Goal: Navigation & Orientation: Go to known website

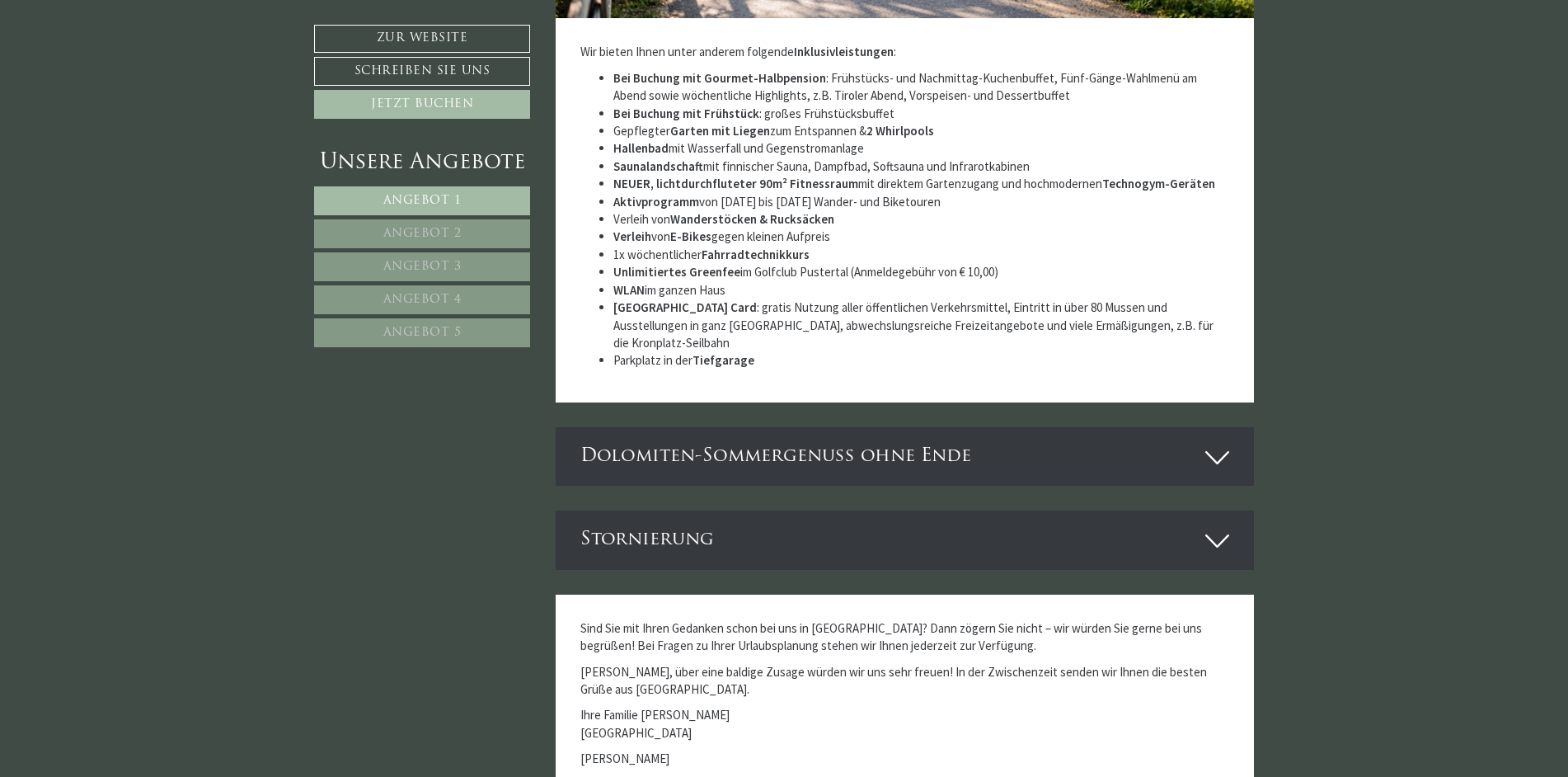
scroll to position [5445, 0]
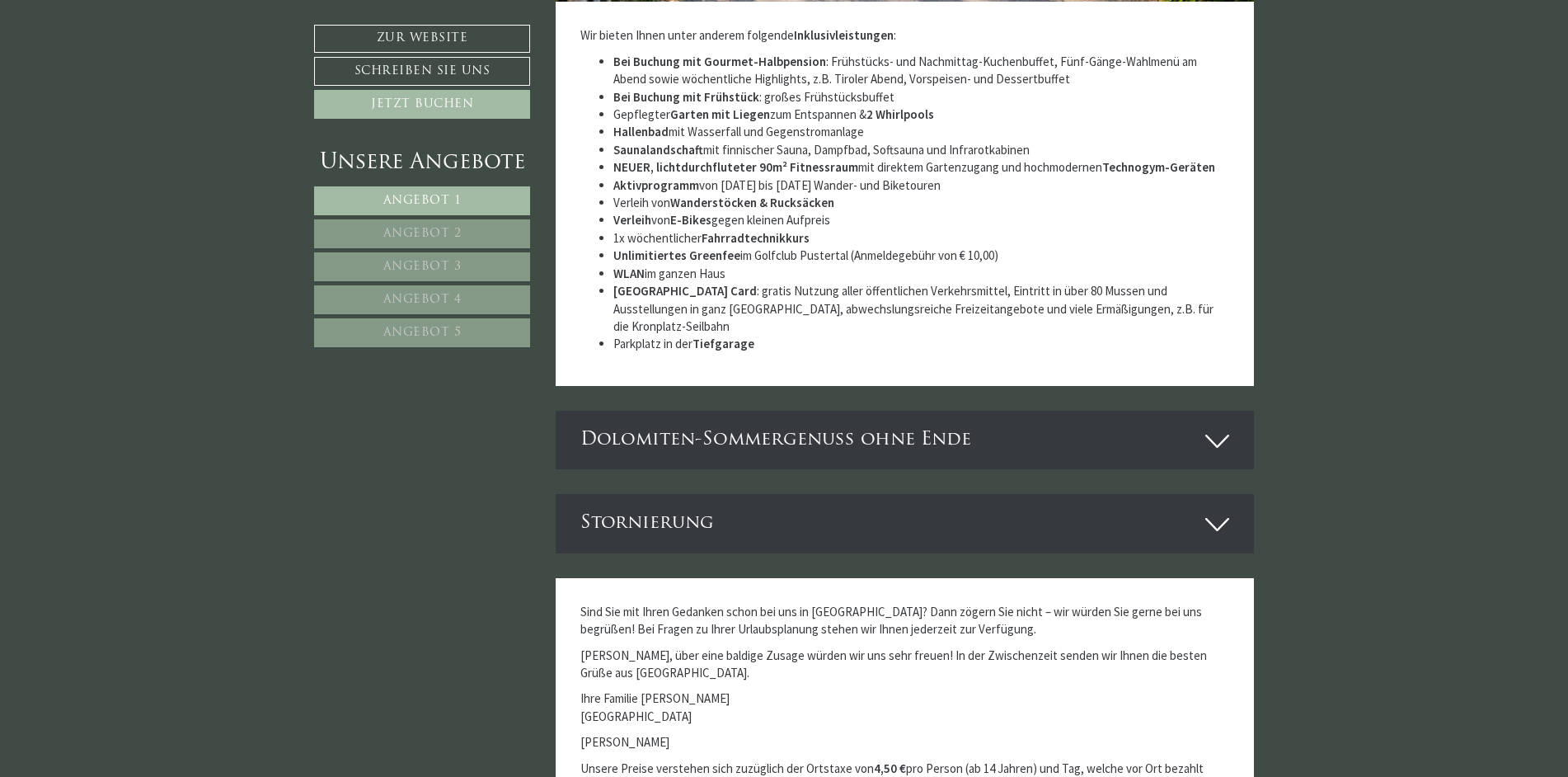
click at [1213, 427] on icon at bounding box center [1217, 441] width 24 height 28
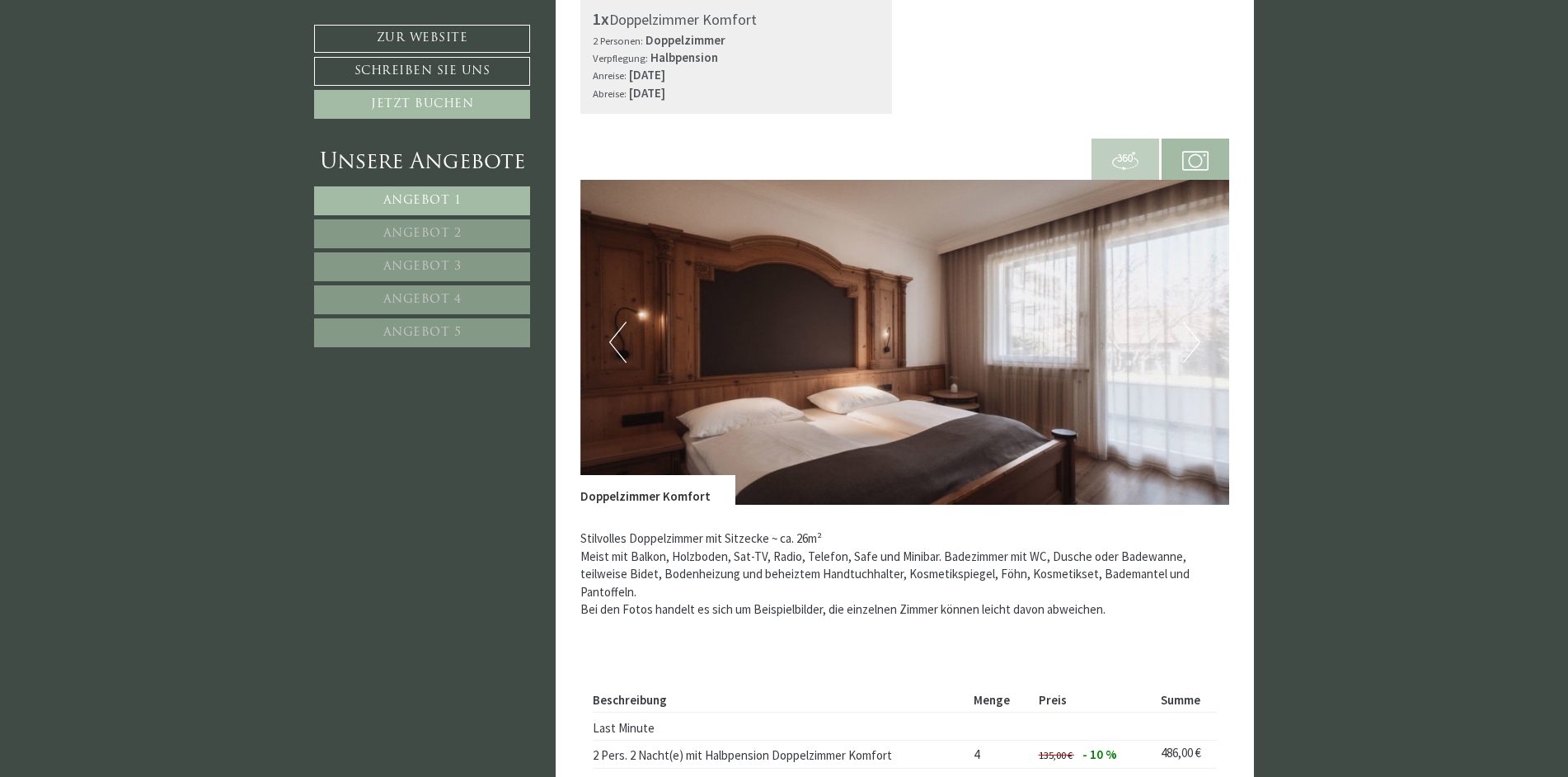
scroll to position [908, 0]
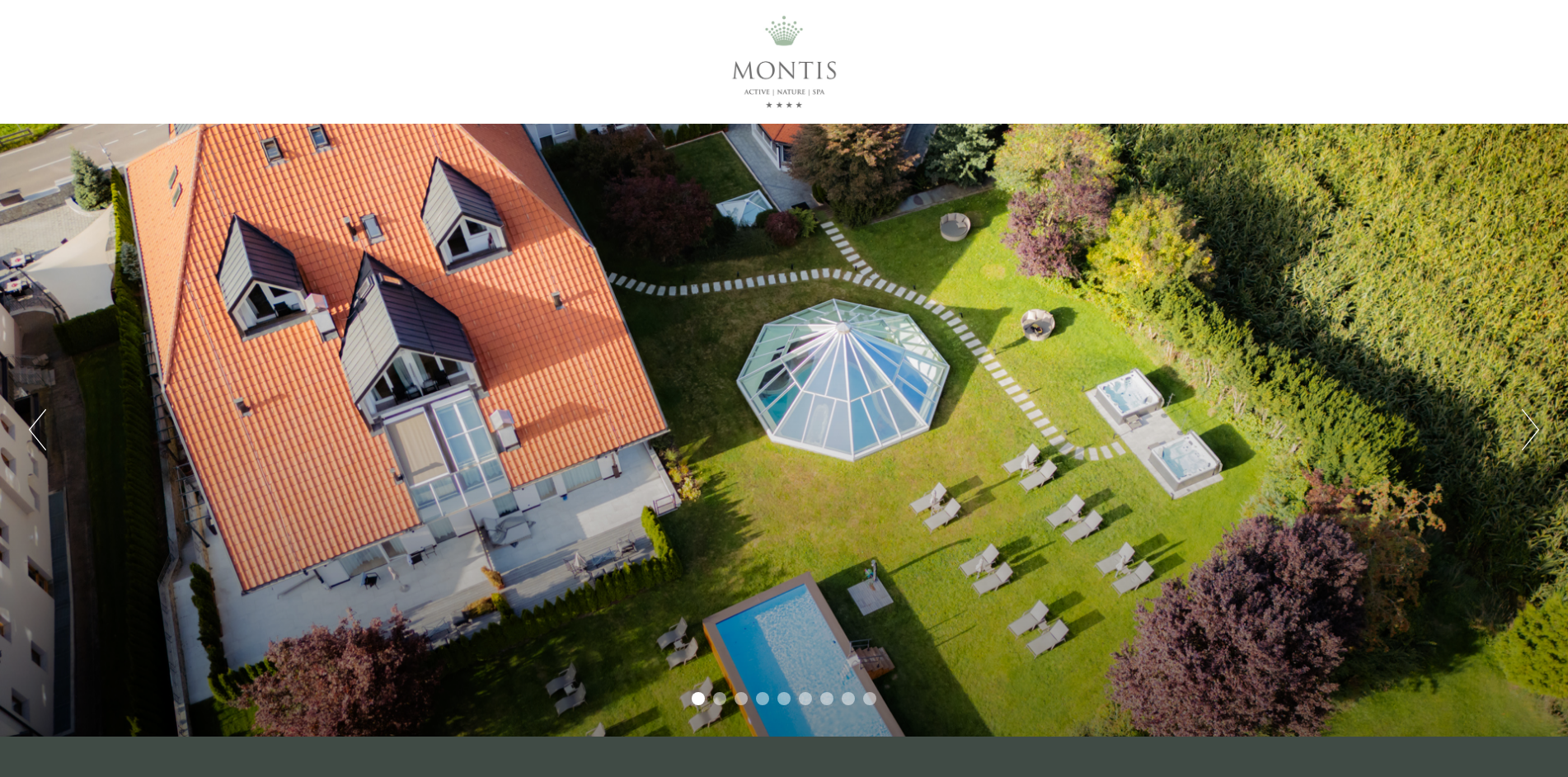
click at [1536, 432] on button "Next" at bounding box center [1531, 430] width 17 height 42
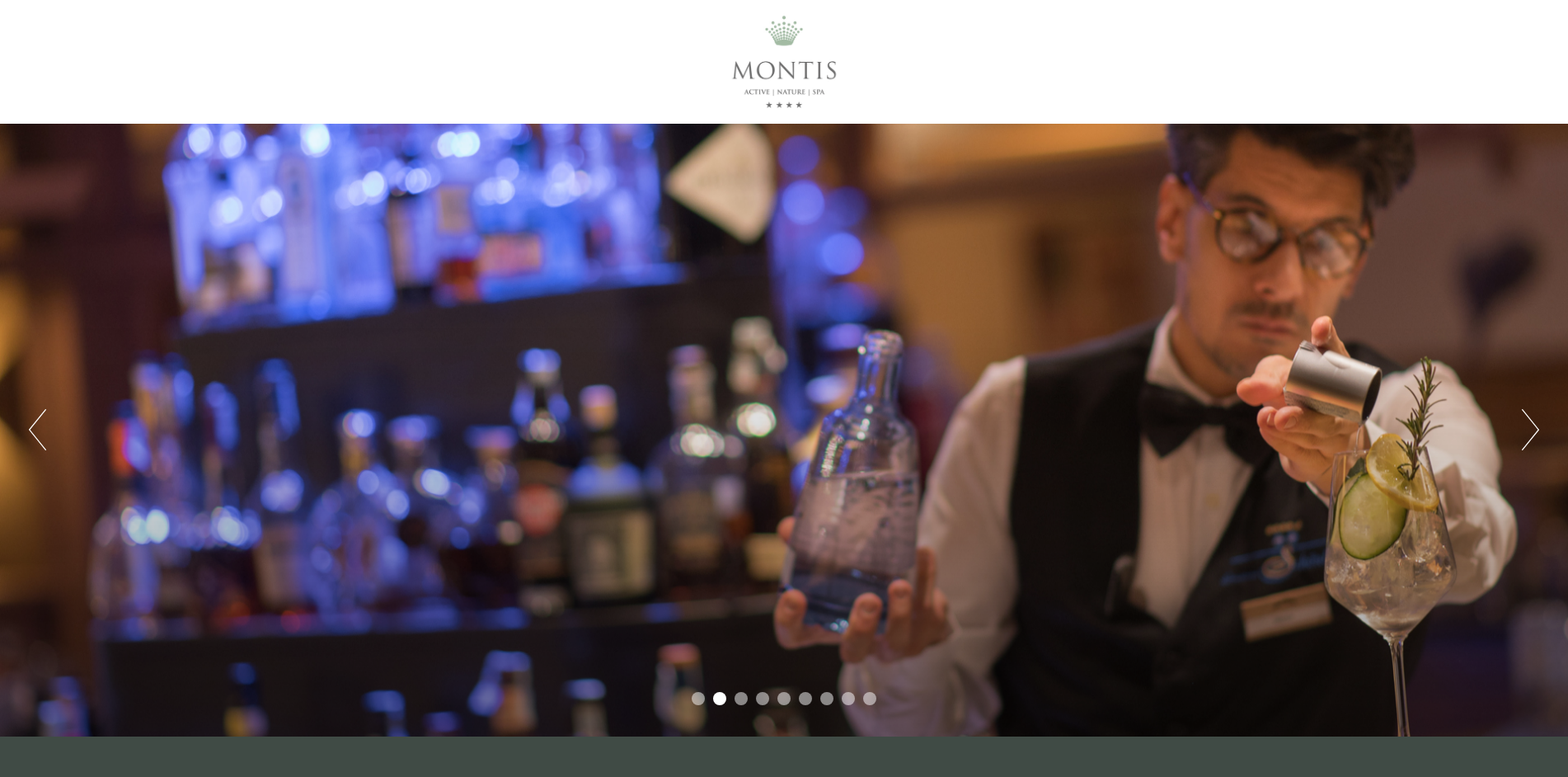
click at [1530, 430] on button "Next" at bounding box center [1531, 430] width 17 height 42
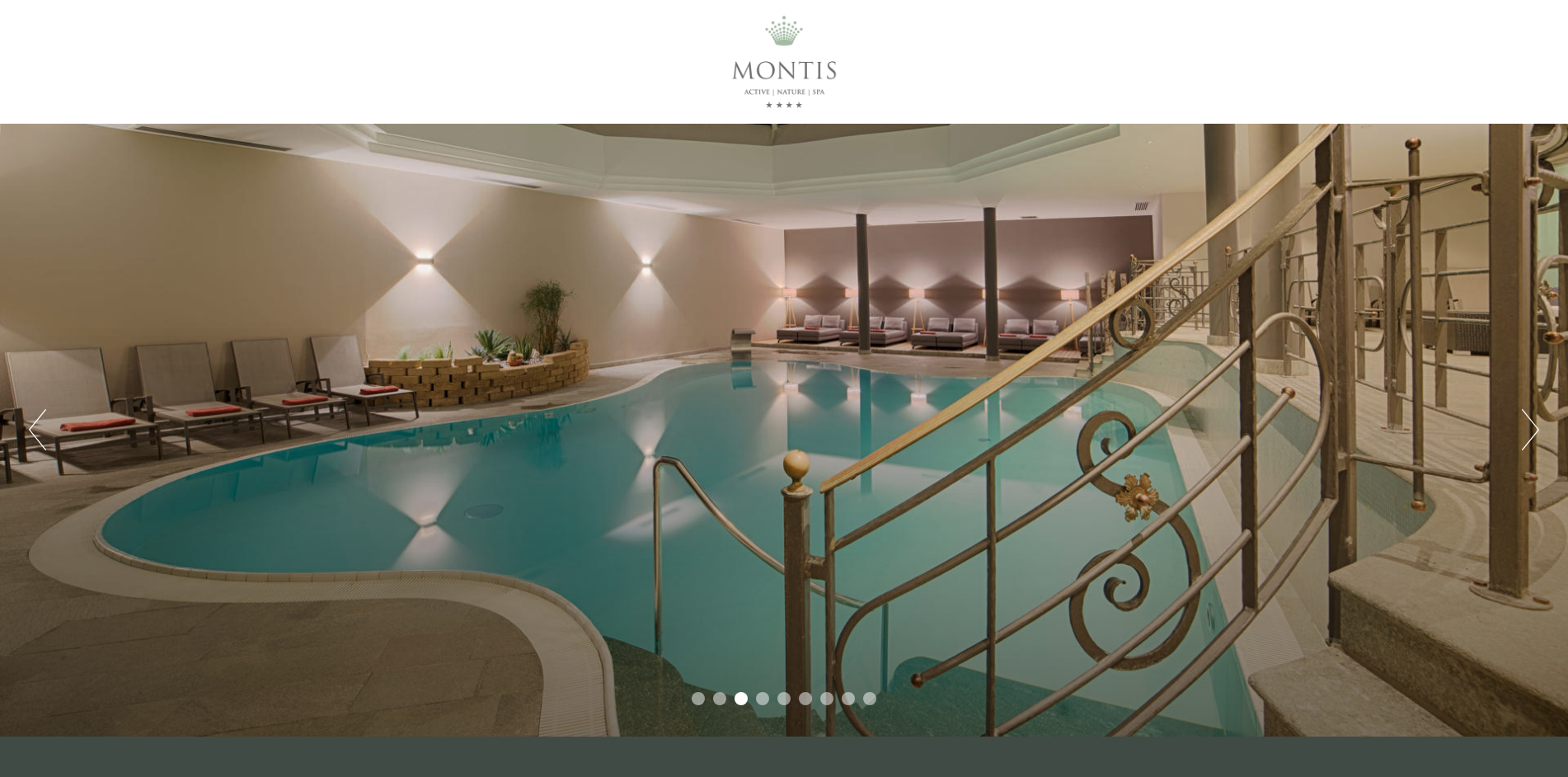
click at [1529, 429] on button "Next" at bounding box center [1531, 430] width 17 height 42
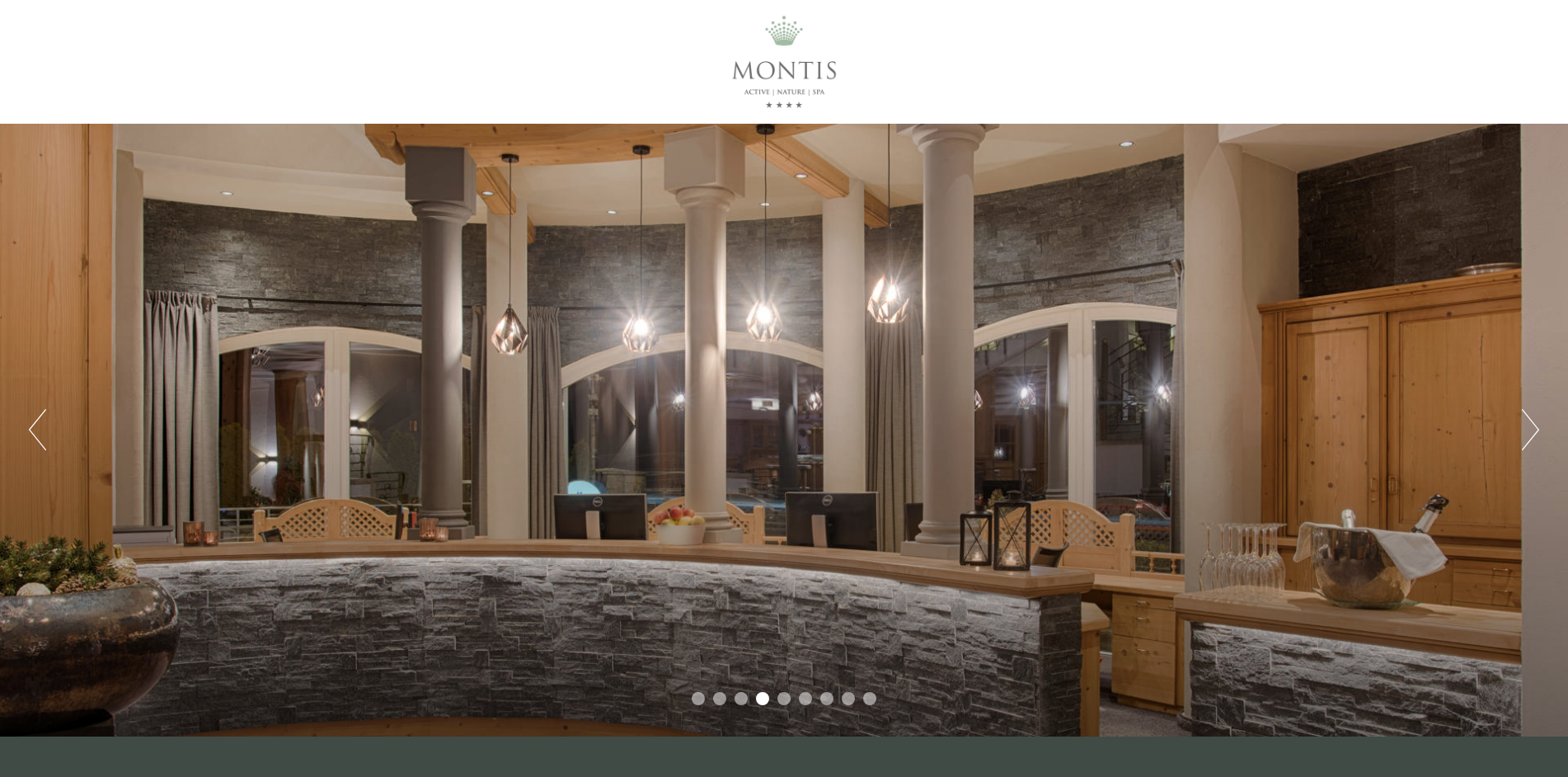
click at [1529, 429] on button "Next" at bounding box center [1531, 430] width 17 height 42
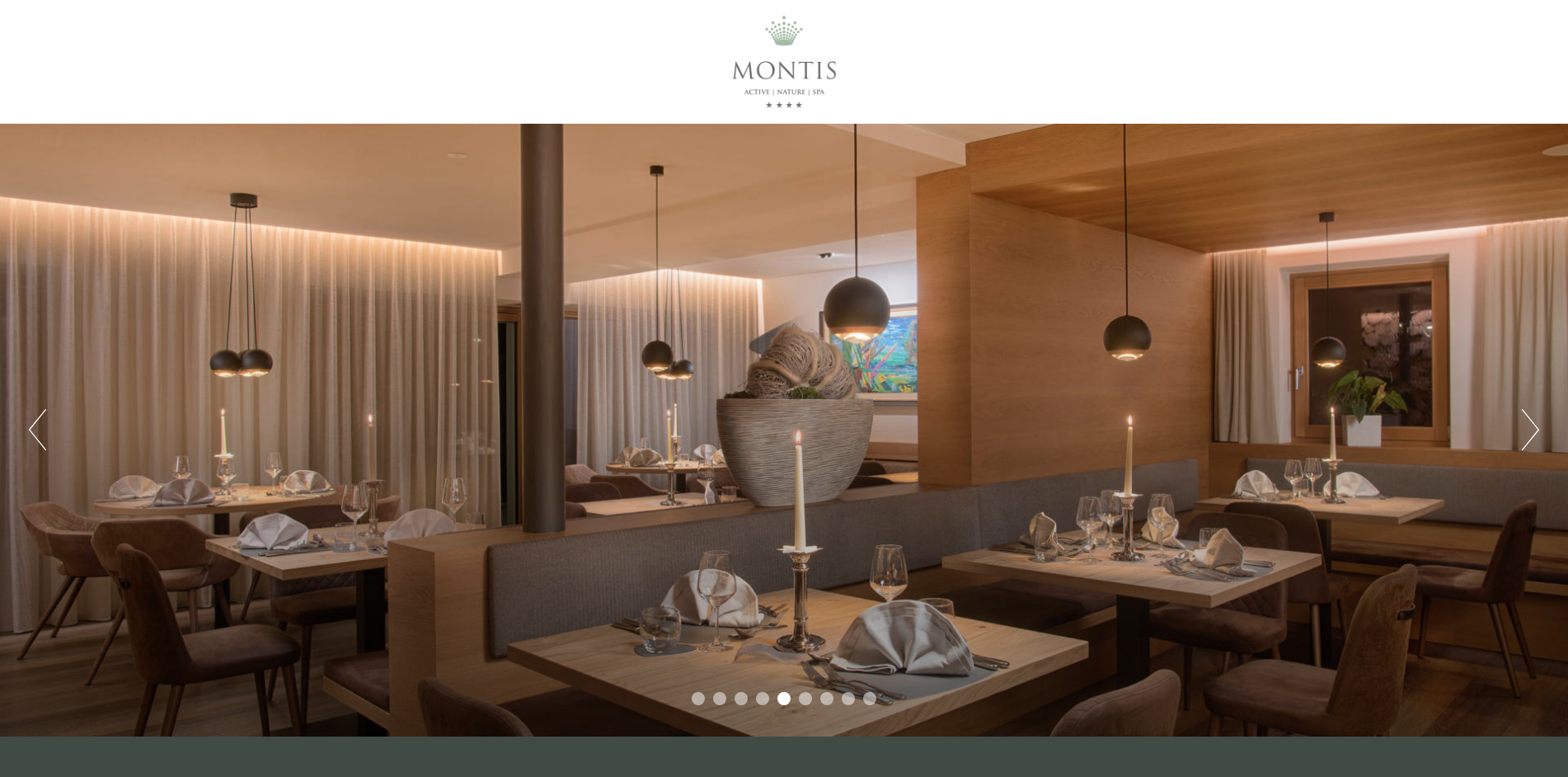
click at [1529, 429] on button "Next" at bounding box center [1531, 430] width 17 height 42
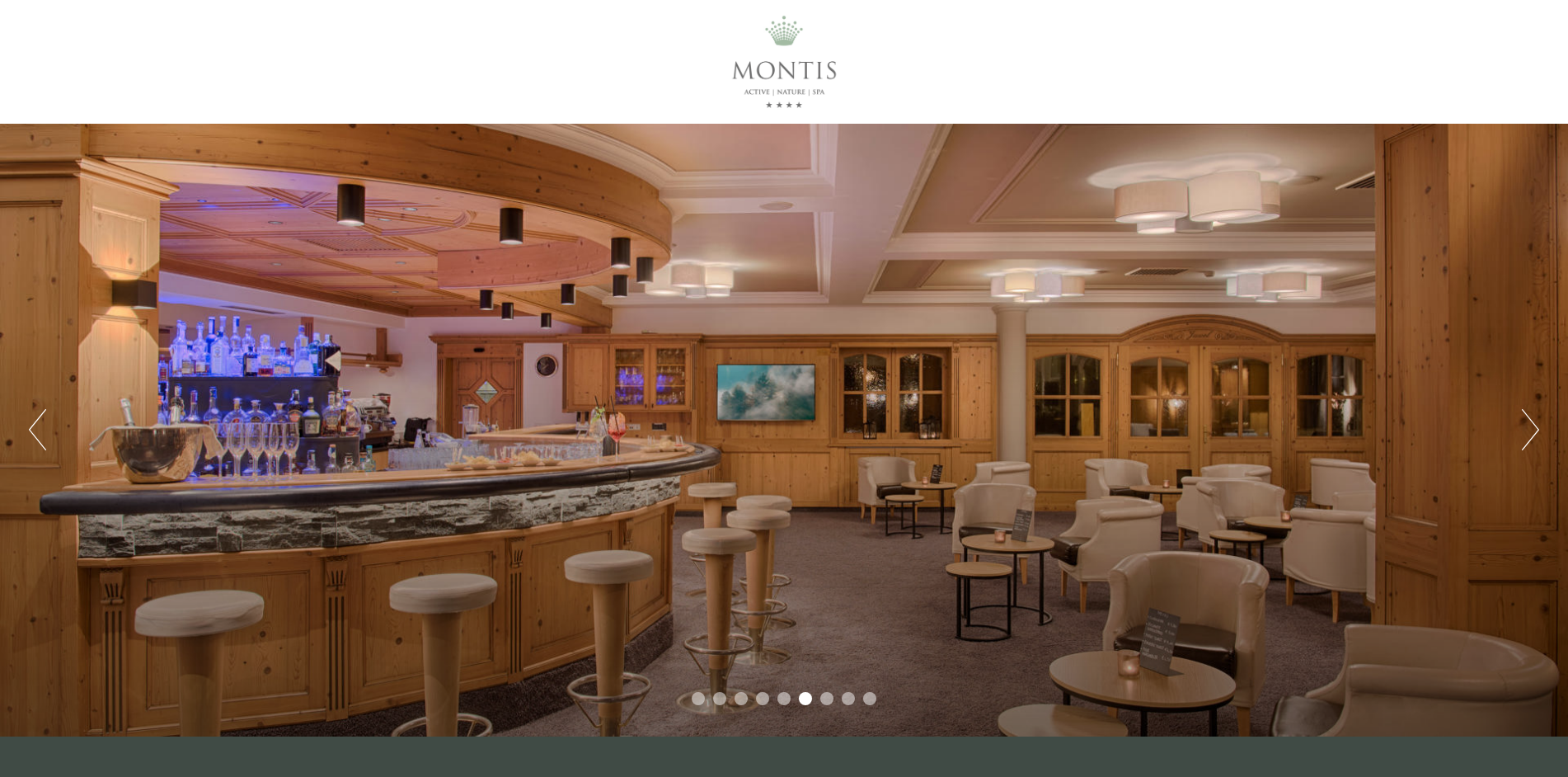
click at [1529, 429] on button "Next" at bounding box center [1531, 430] width 17 height 42
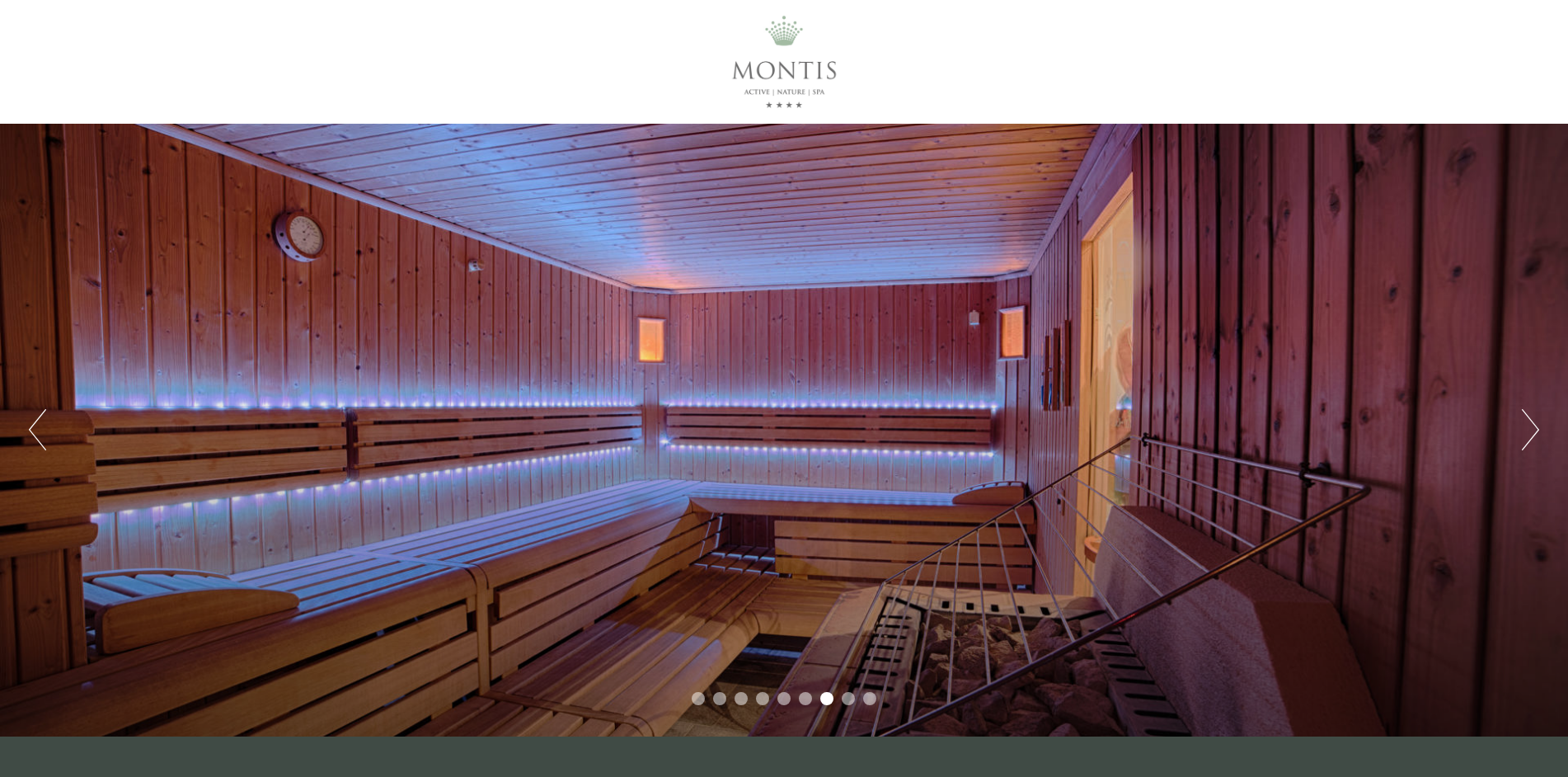
click at [1528, 428] on button "Next" at bounding box center [1531, 430] width 17 height 42
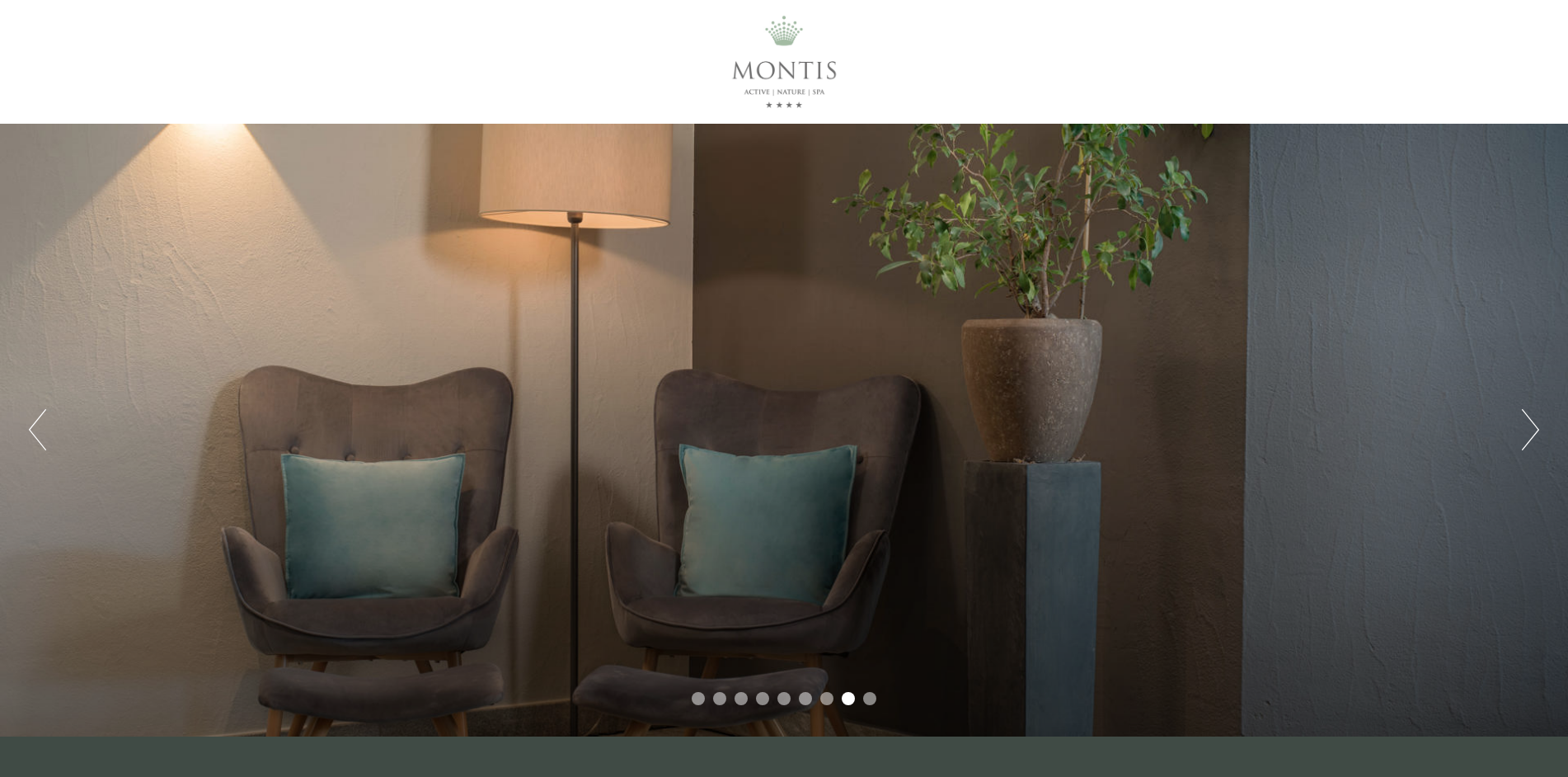
click at [1528, 428] on button "Next" at bounding box center [1531, 430] width 17 height 42
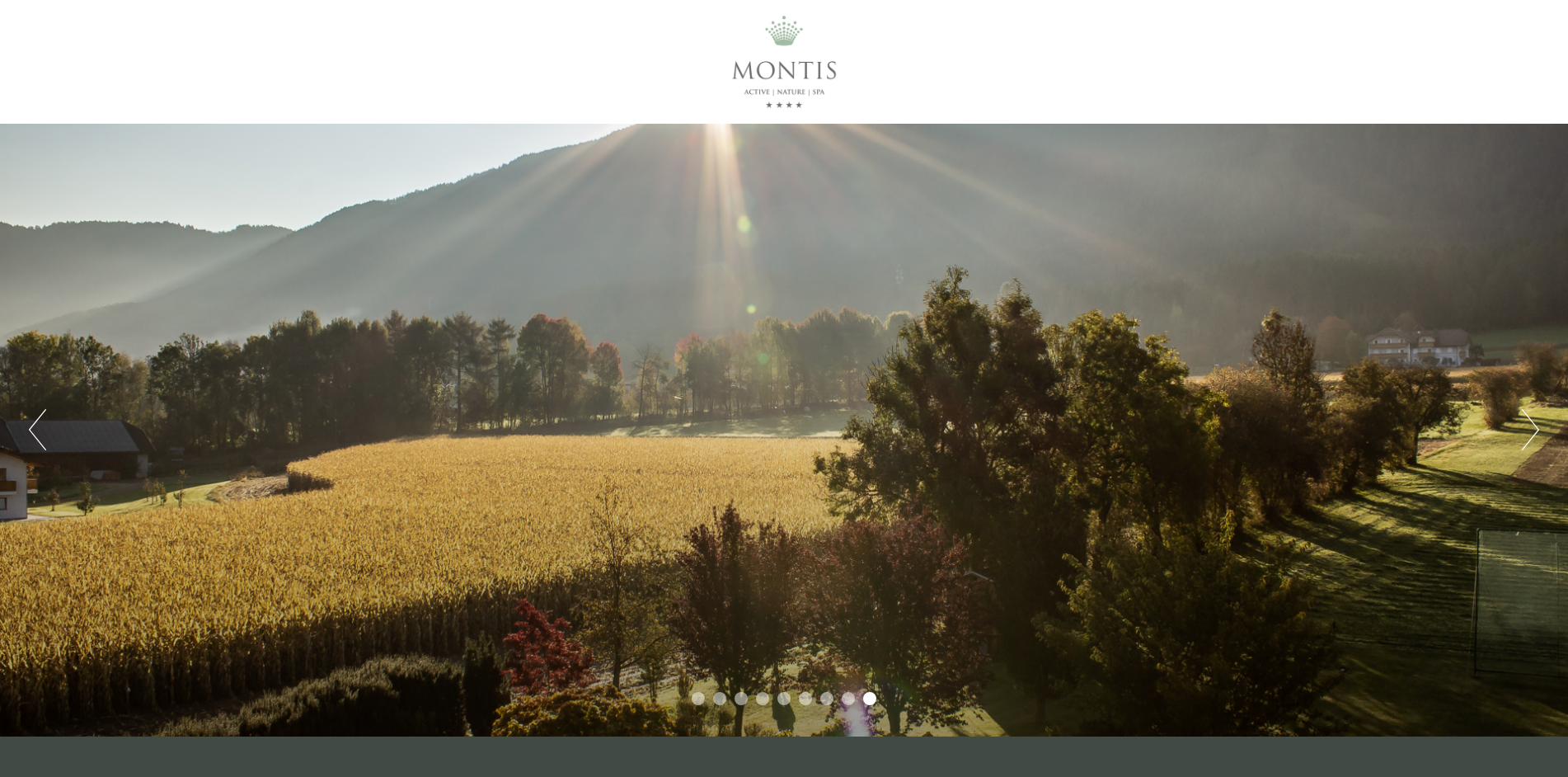
click at [1528, 428] on button "Next" at bounding box center [1531, 430] width 17 height 42
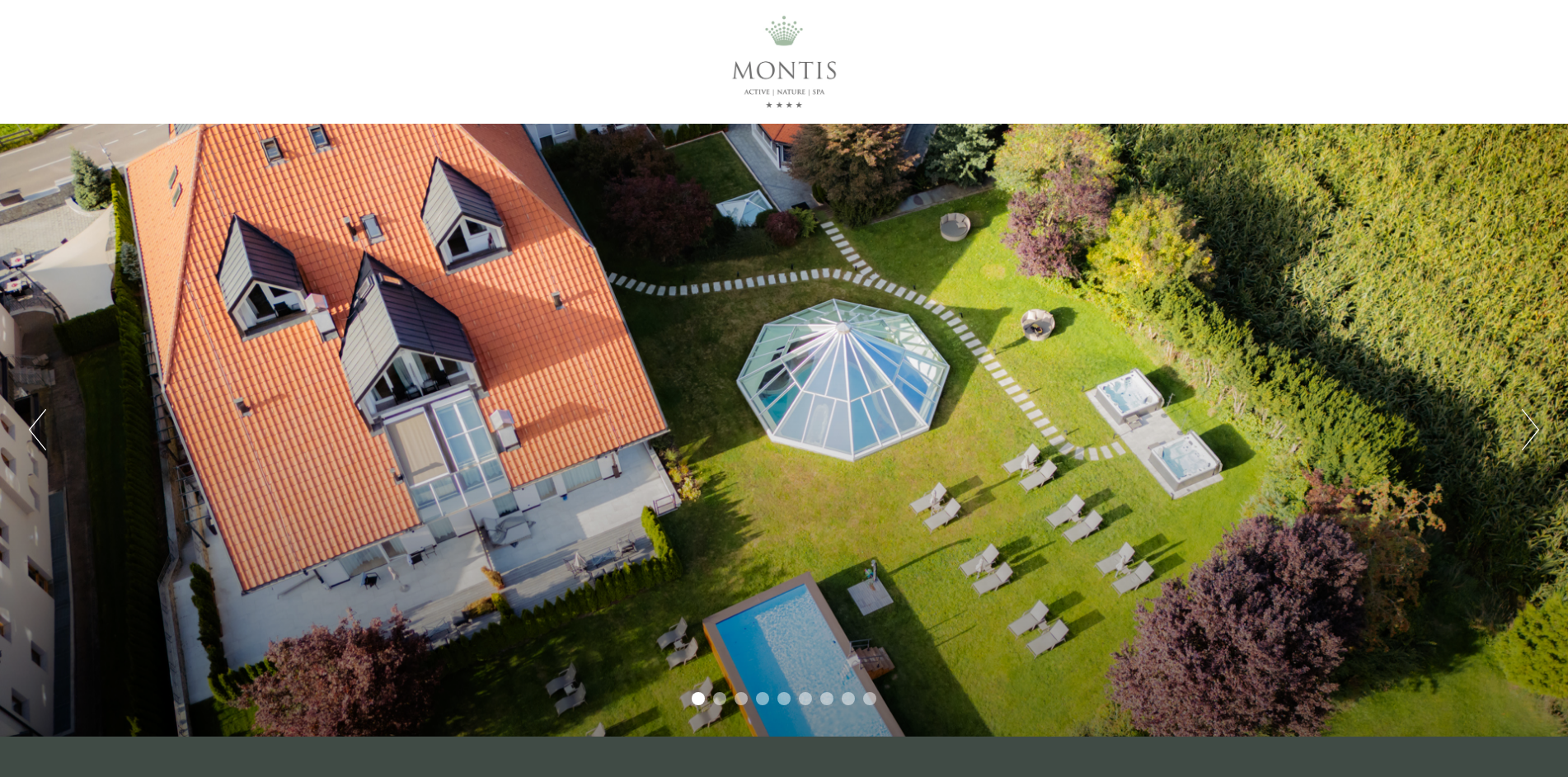
click at [1528, 428] on button "Next" at bounding box center [1531, 430] width 17 height 42
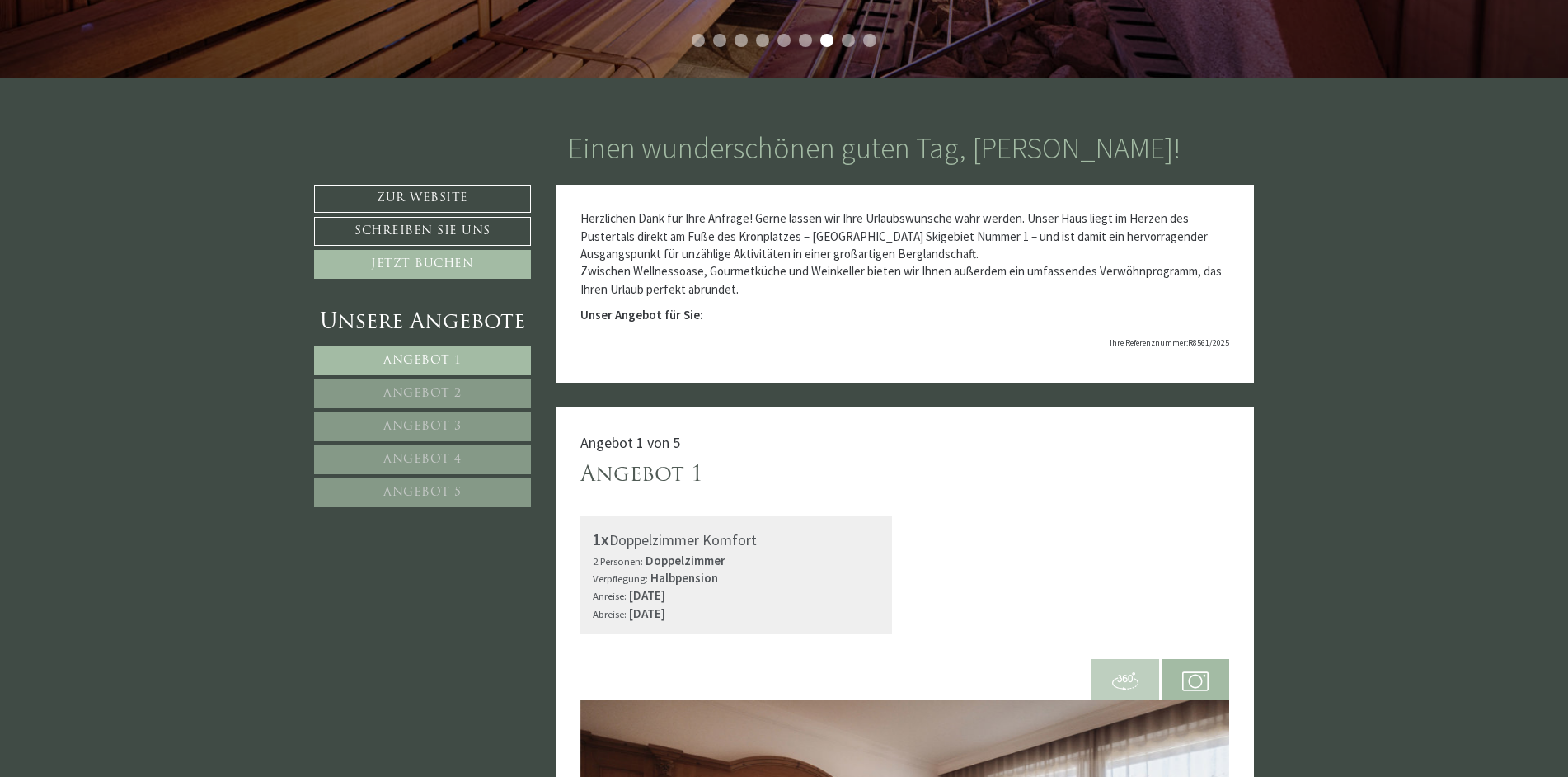
scroll to position [412, 0]
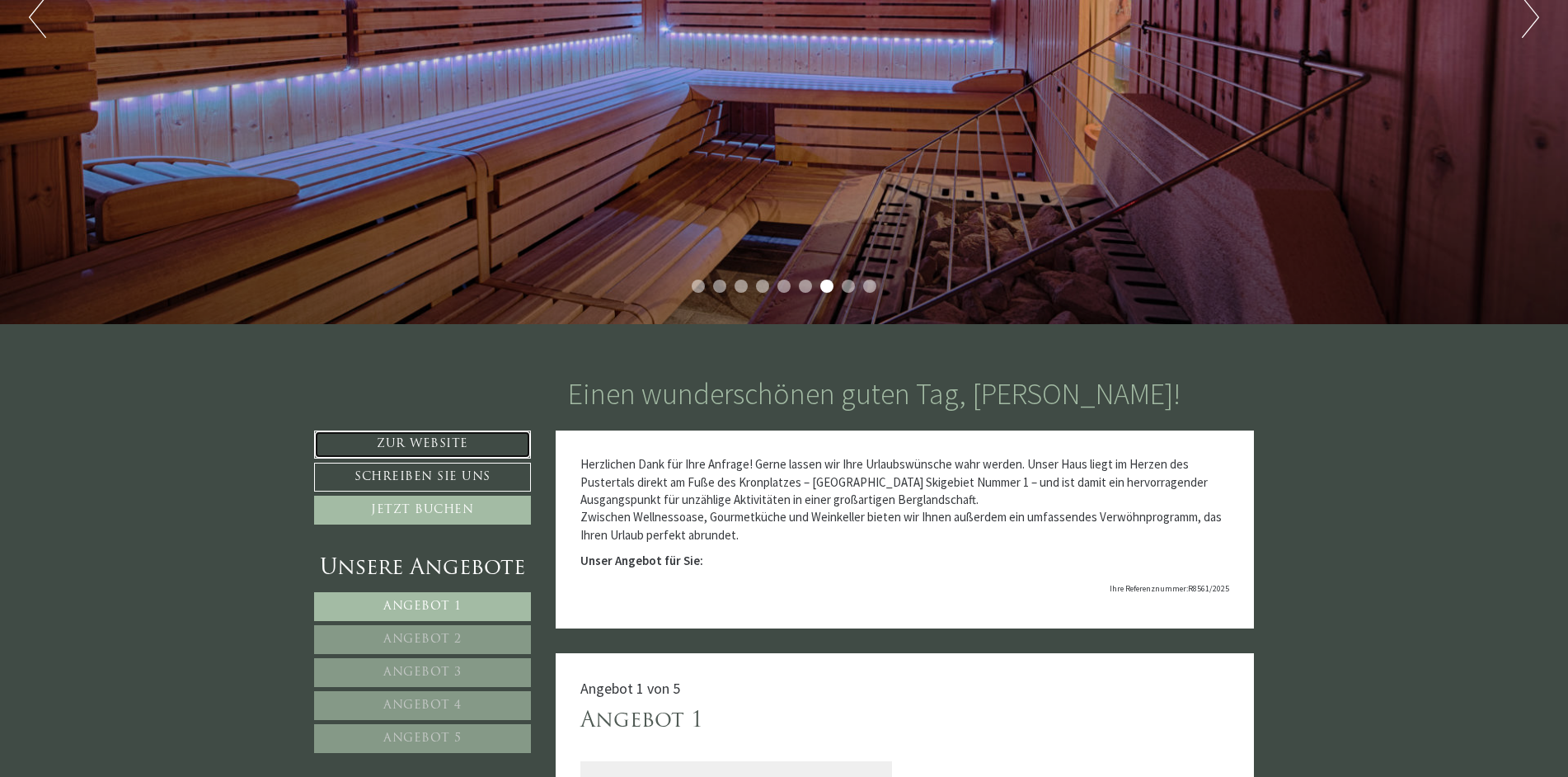
click at [399, 441] on link "Zur Website" at bounding box center [422, 445] width 217 height 28
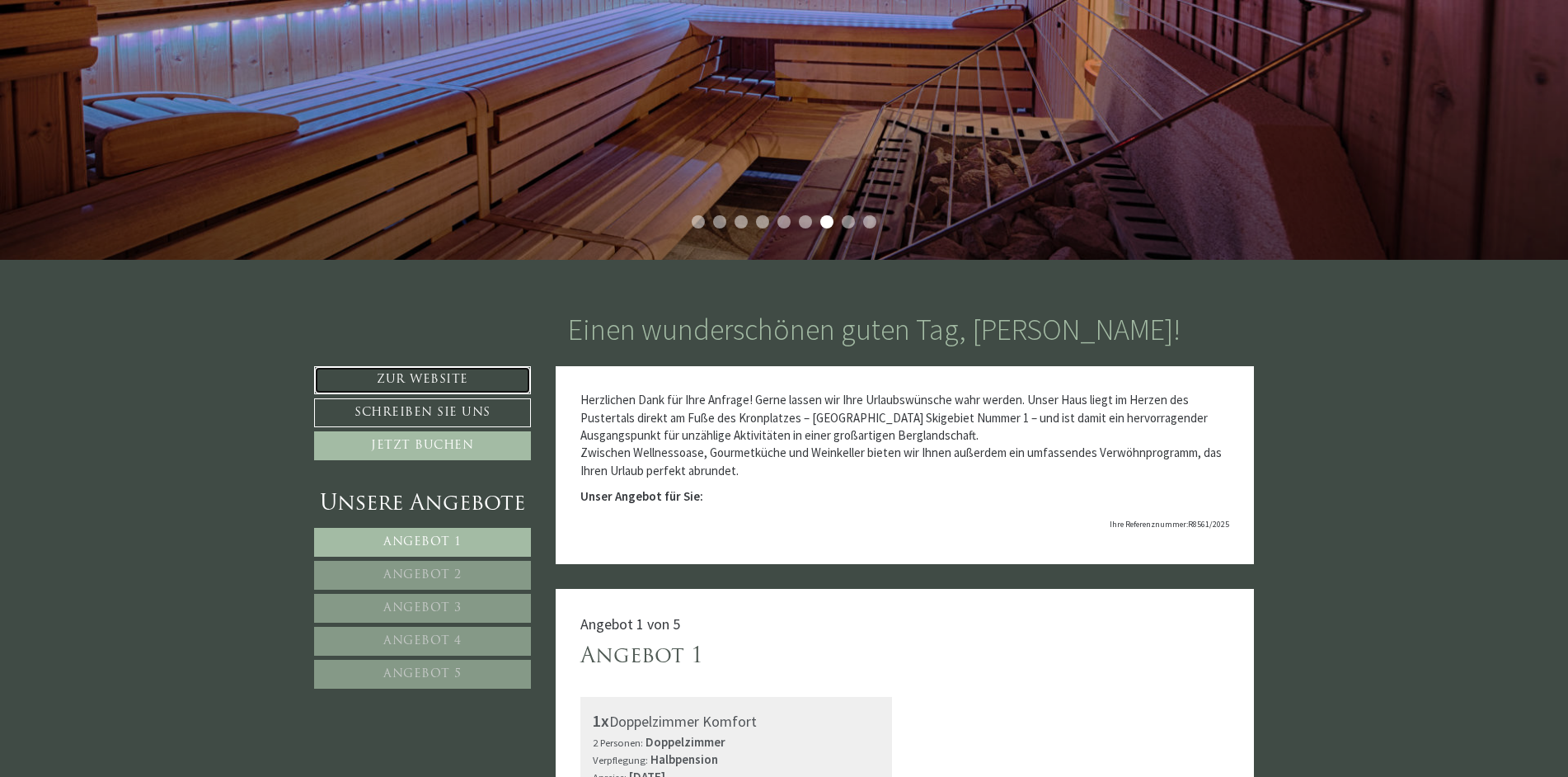
scroll to position [495, 0]
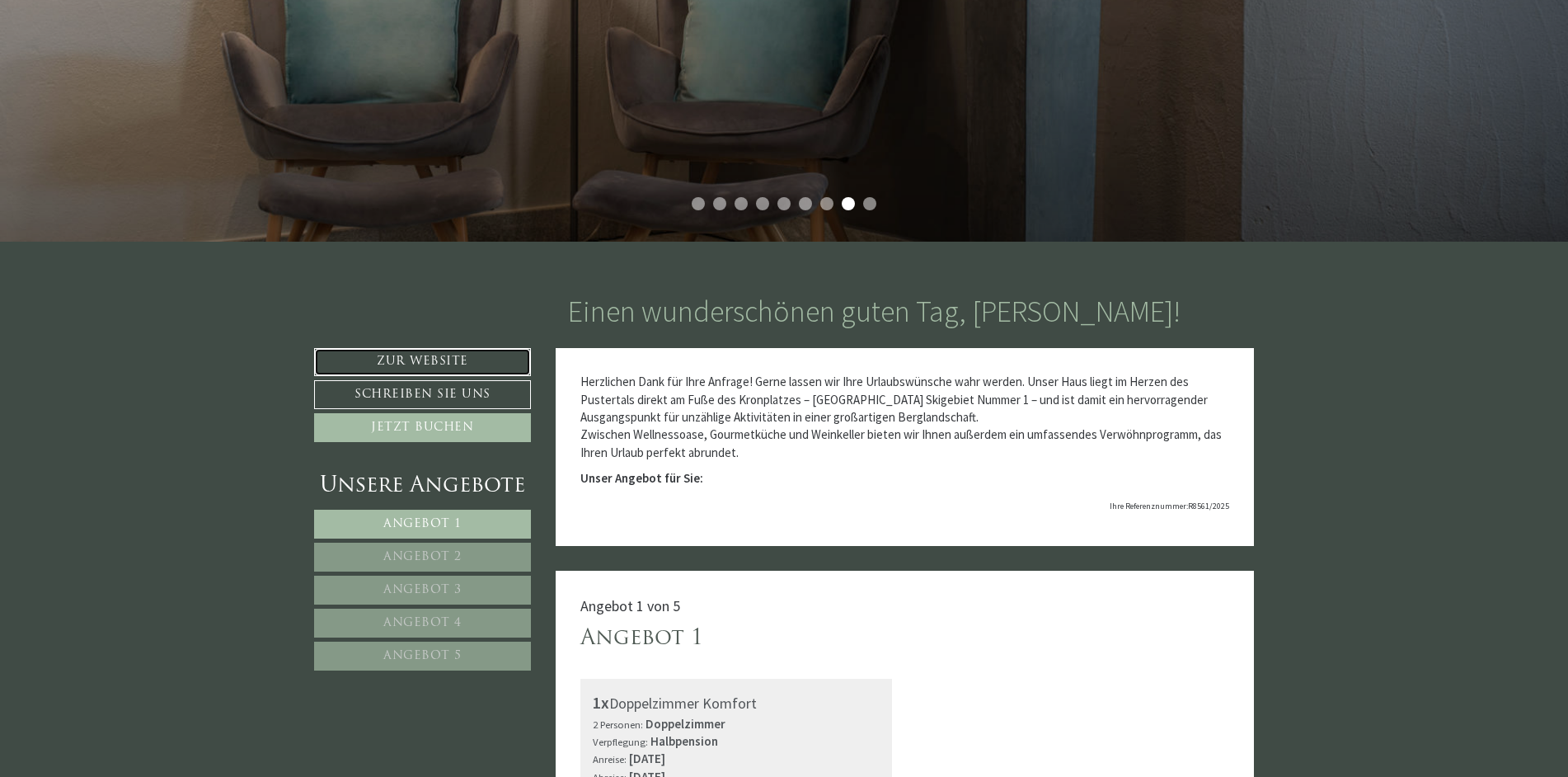
click at [420, 355] on link "Zur Website" at bounding box center [422, 362] width 217 height 28
